Goal: Information Seeking & Learning: Learn about a topic

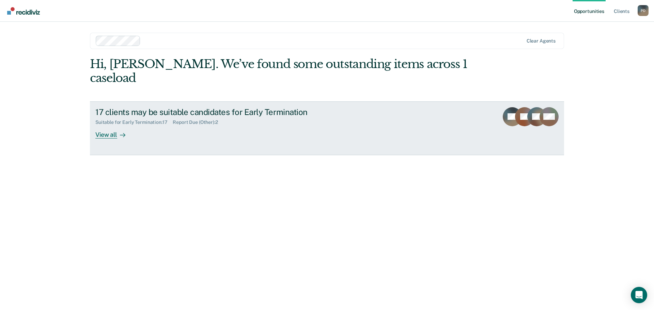
click at [398, 113] on link "17 clients may be suitable candidates for Early Termination Suitable for Early …" at bounding box center [327, 129] width 474 height 54
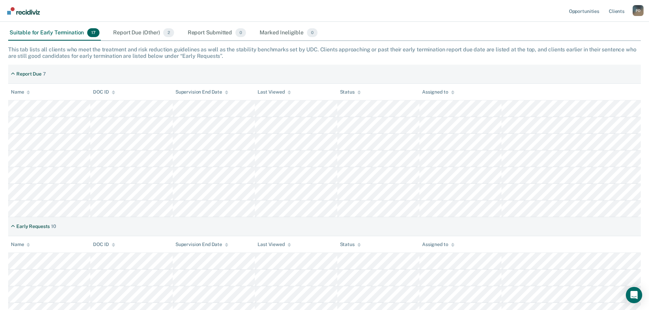
scroll to position [102, 0]
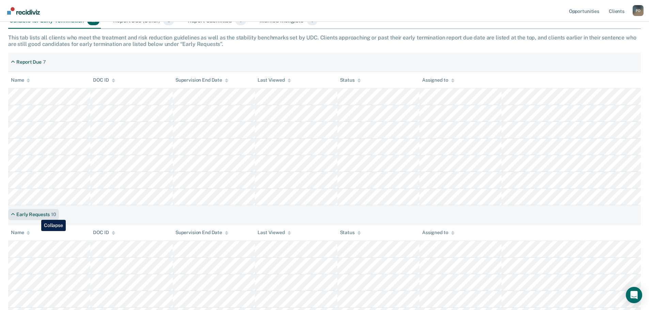
click at [36, 215] on div "Early Requests" at bounding box center [32, 215] width 33 height 6
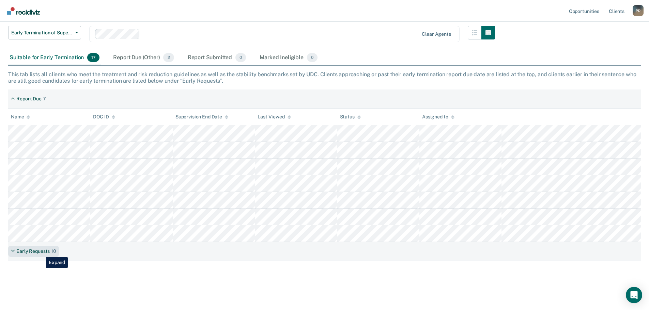
click at [41, 252] on div "Early Requests" at bounding box center [32, 252] width 33 height 6
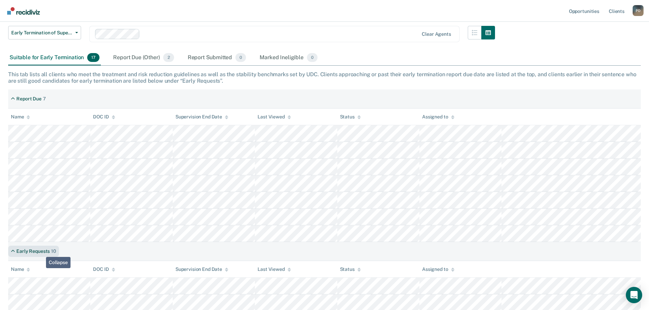
scroll to position [102, 0]
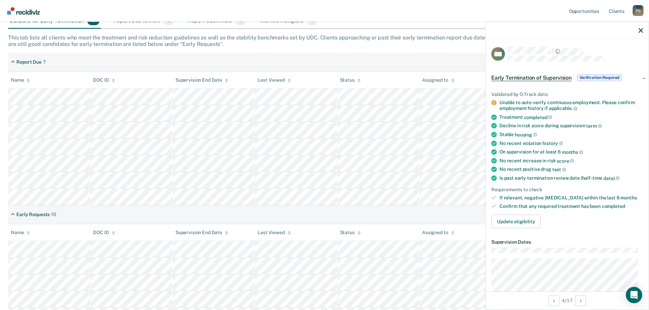
click at [238, 47] on div "This tab lists all clients who meet the treatment and risk reduction guidelines…" at bounding box center [324, 40] width 633 height 13
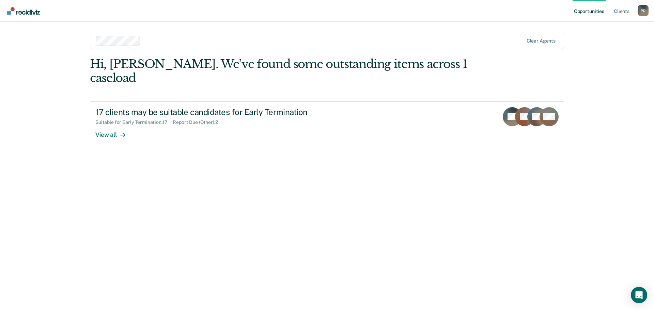
click at [587, 10] on link "Opportunities" at bounding box center [589, 11] width 33 height 22
click at [621, 11] on link "Client s" at bounding box center [622, 11] width 18 height 22
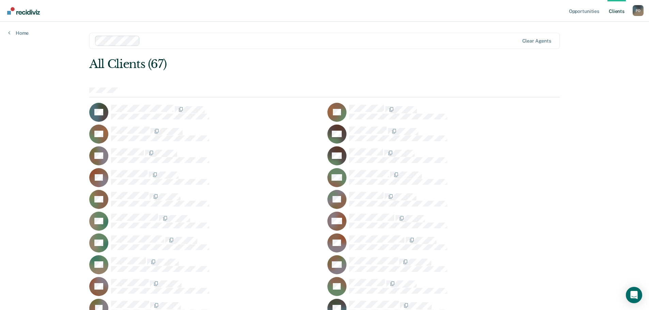
click at [102, 111] on icon at bounding box center [96, 107] width 22 height 18
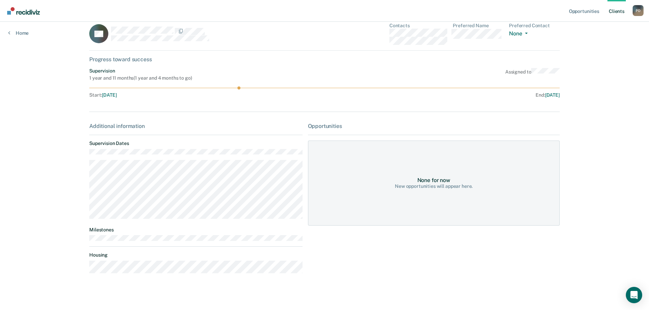
scroll to position [14, 0]
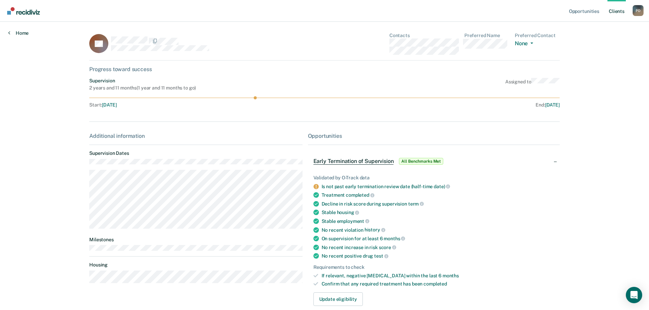
click at [19, 32] on link "Home" at bounding box center [18, 33] width 20 height 6
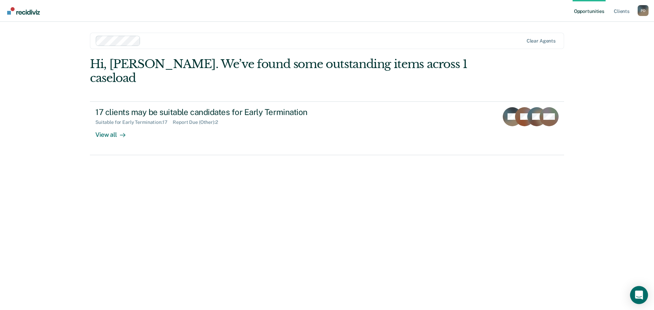
click at [638, 296] on icon "Open Intercom Messenger" at bounding box center [639, 295] width 8 height 9
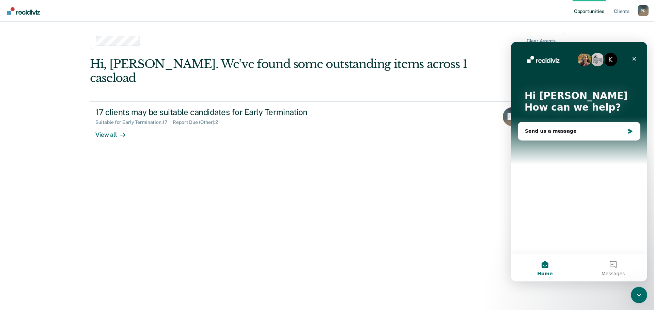
click at [585, 61] on img "Intercom messenger" at bounding box center [585, 60] width 14 height 14
click at [600, 63] on img "Intercom messenger" at bounding box center [598, 60] width 14 height 14
click at [611, 59] on div "K" at bounding box center [611, 60] width 14 height 14
click at [634, 58] on icon "Close" at bounding box center [635, 59] width 4 height 4
